Goal: Information Seeking & Learning: Learn about a topic

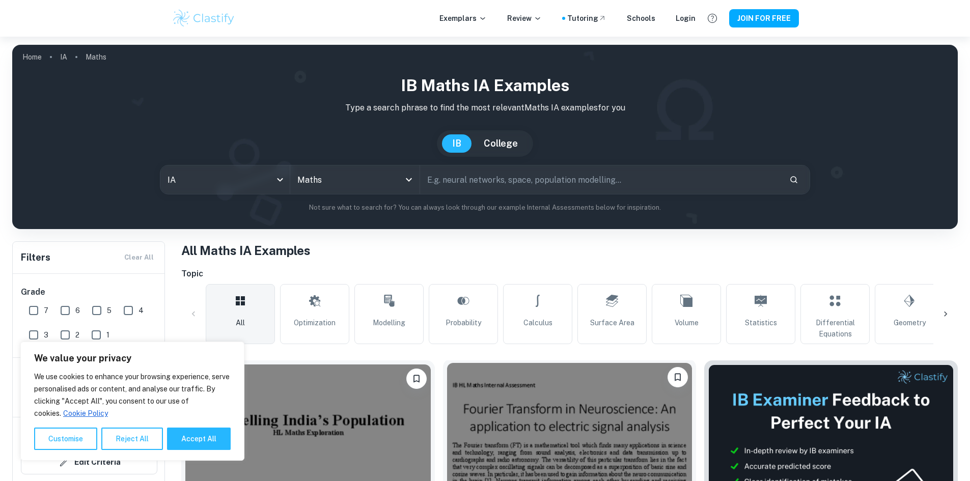
scroll to position [286, 0]
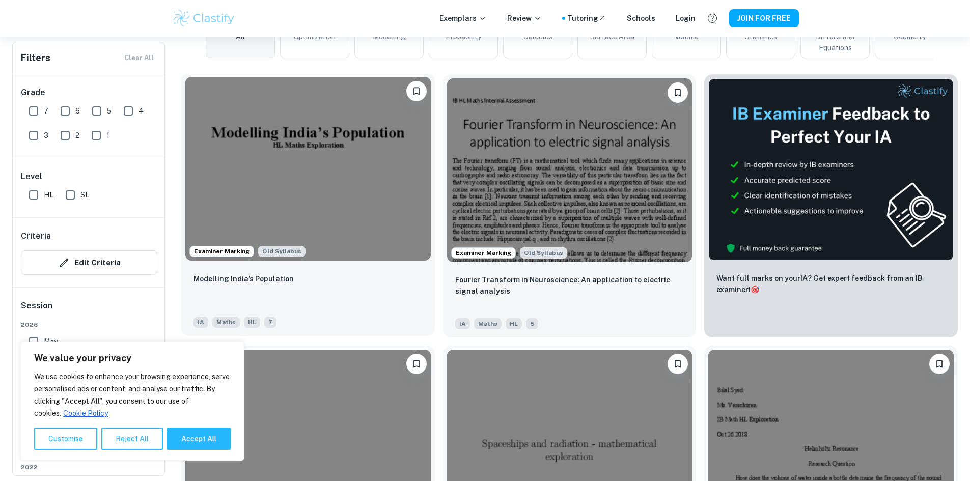
click at [301, 149] on img at bounding box center [307, 169] width 245 height 184
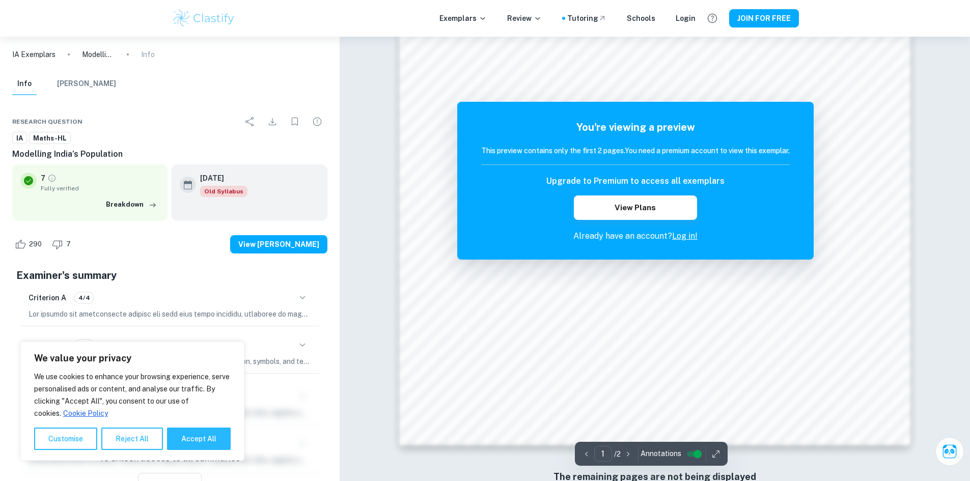
scroll to position [1081, 0]
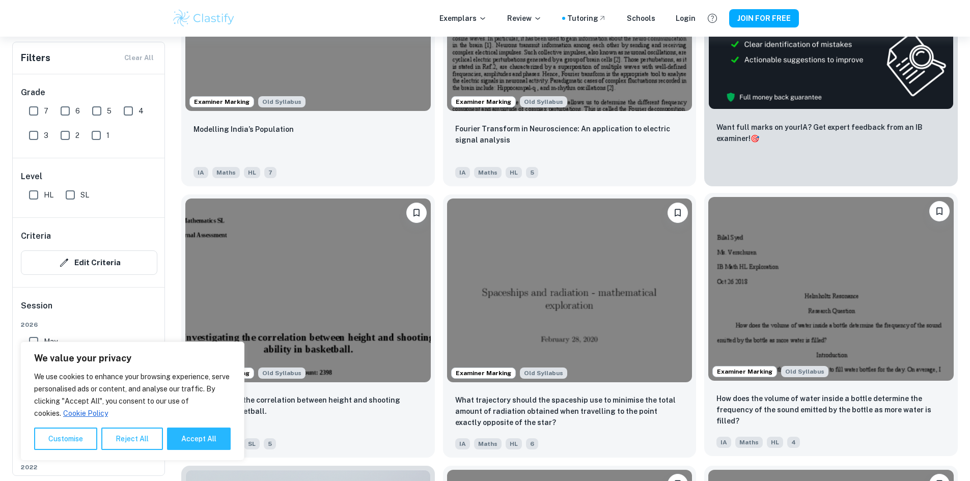
scroll to position [439, 0]
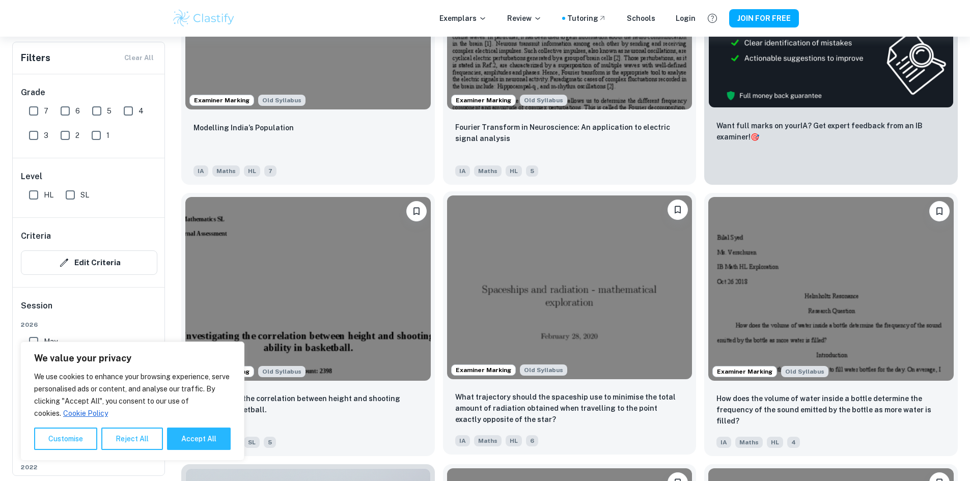
click at [447, 212] on img at bounding box center [569, 288] width 245 height 184
